Goal: Task Accomplishment & Management: Use online tool/utility

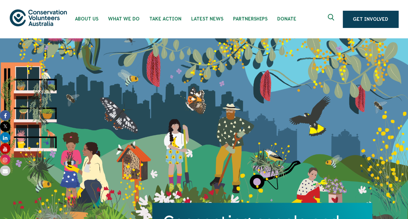
click at [371, 70] on div "Connecting people and nature since 1982. Get Involved" at bounding box center [204, 134] width 408 height 192
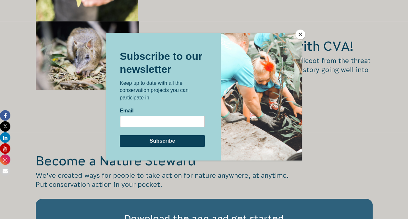
scroll to position [977, 0]
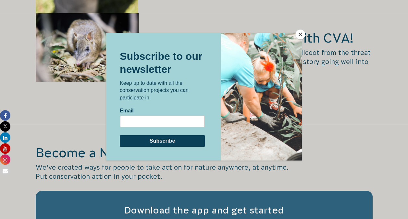
click at [301, 33] on button "Close" at bounding box center [301, 35] width 10 height 10
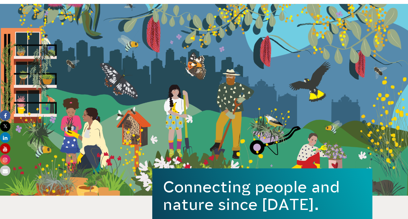
scroll to position [0, 0]
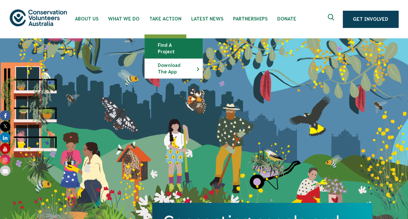
click at [171, 49] on link "Find a project" at bounding box center [174, 48] width 58 height 19
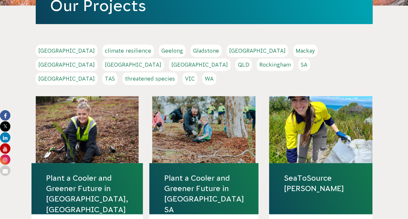
scroll to position [101, 0]
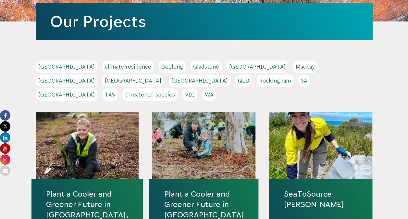
click at [97, 88] on link "[GEOGRAPHIC_DATA]" at bounding box center [67, 94] width 62 height 12
click at [216, 88] on link "WA" at bounding box center [209, 94] width 14 height 12
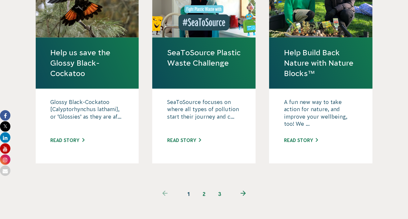
scroll to position [659, 0]
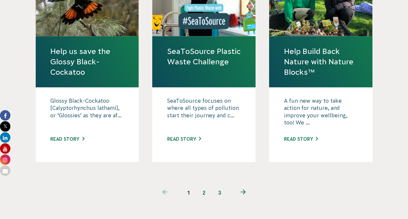
click at [235, 175] on div "previous page 1 2 3 next page" at bounding box center [204, 187] width 337 height 25
click at [204, 185] on link "2" at bounding box center [205, 193] width 16 height 16
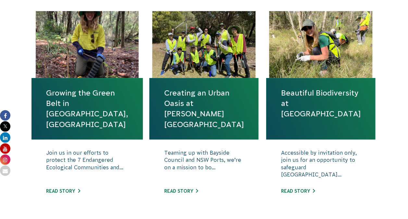
scroll to position [237, 0]
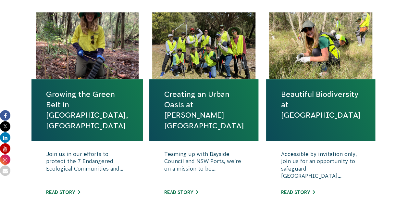
click at [75, 189] on div "Join us in our efforts to protect the 7 Endangered Ecological Communities and..…" at bounding box center [87, 178] width 111 height 75
click at [73, 192] on link "Read story" at bounding box center [63, 192] width 34 height 5
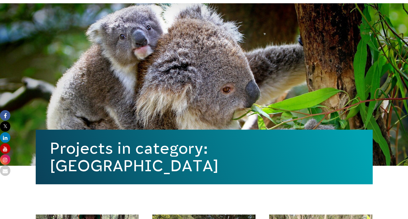
scroll to position [0, 0]
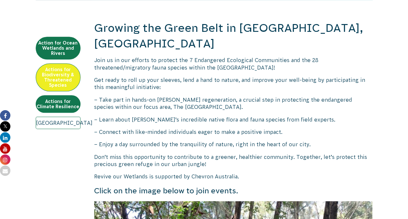
scroll to position [182, 0]
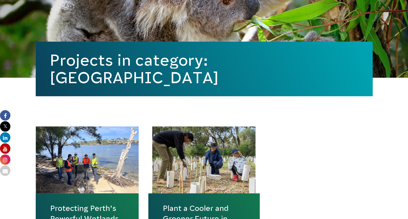
scroll to position [123, 0]
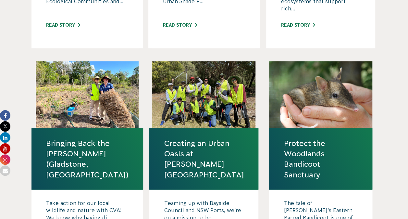
scroll to position [585, 0]
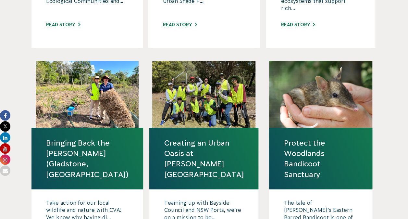
click at [285, 99] on div at bounding box center [320, 94] width 103 height 67
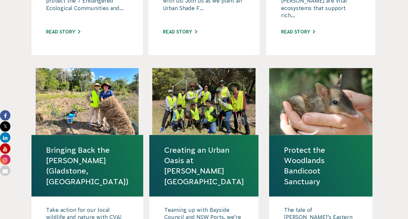
scroll to position [576, 0]
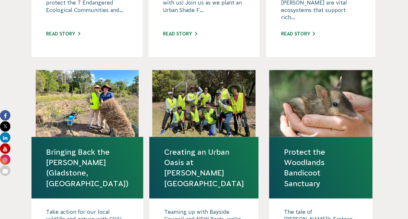
click at [298, 153] on link "Protect the Woodlands Bandicoot Sanctuary" at bounding box center [321, 168] width 74 height 42
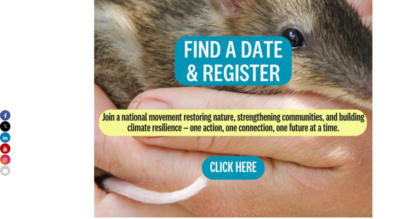
scroll to position [1313, 0]
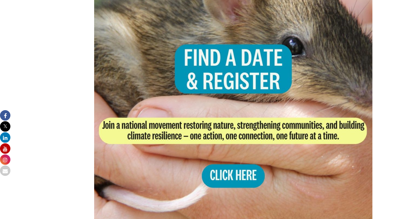
click at [246, 171] on img at bounding box center [233, 86] width 279 height 279
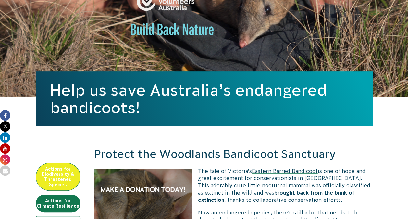
scroll to position [0, 0]
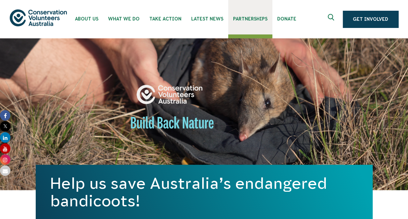
click at [245, 19] on span "Partnerships" at bounding box center [250, 18] width 34 height 5
